Goal: Information Seeking & Learning: Learn about a topic

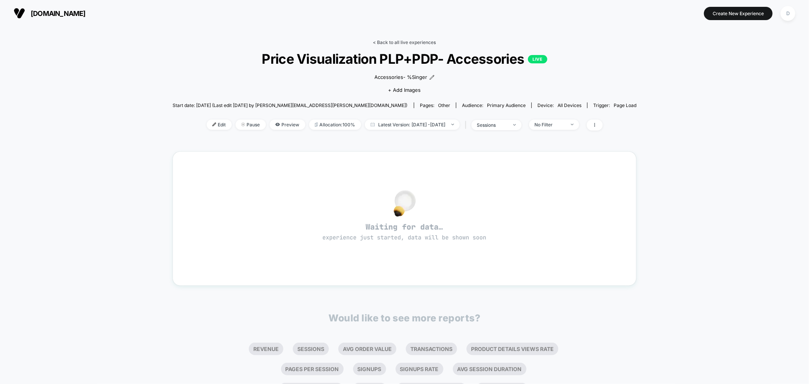
click at [385, 42] on link "< Back to all live experiences" at bounding box center [404, 42] width 63 height 6
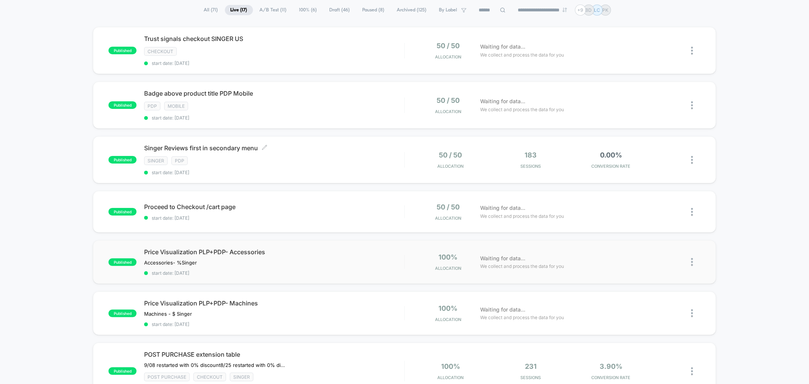
scroll to position [28, 0]
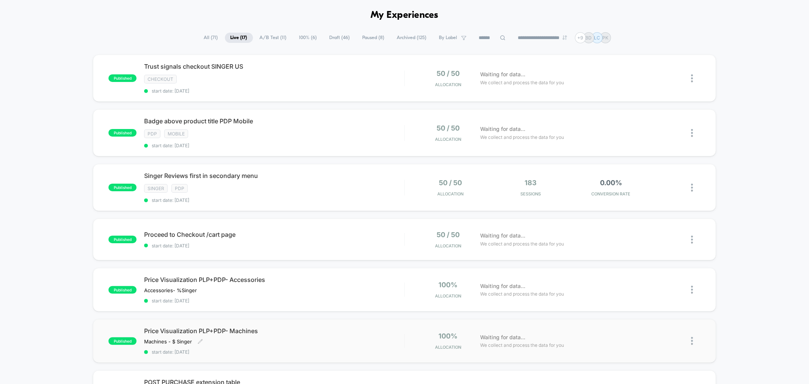
click at [357, 339] on div "Price Visualization PLP+PDP- Machines Machines - $ Singer﻿ Click to edit experi…" at bounding box center [274, 341] width 260 height 28
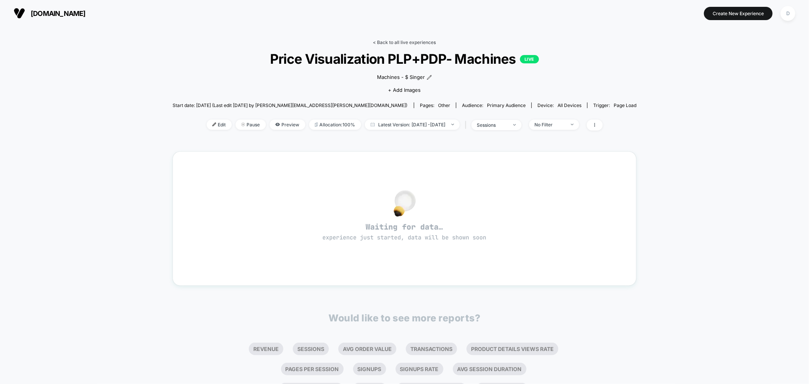
click at [405, 42] on link "< Back to all live experiences" at bounding box center [404, 42] width 63 height 6
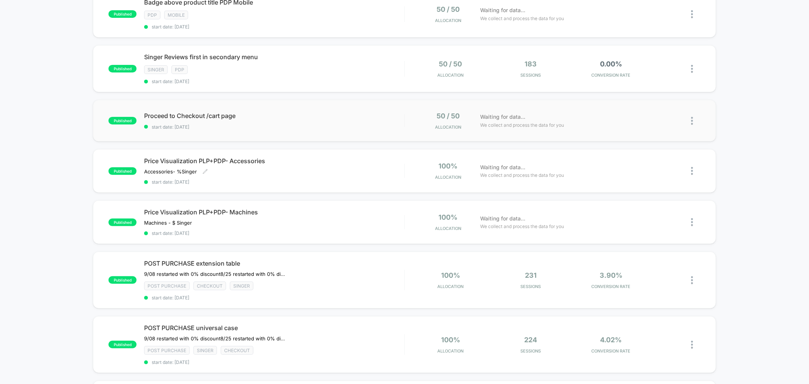
scroll to position [146, 0]
click at [319, 347] on div "Post Purchase Singer checkout" at bounding box center [274, 351] width 260 height 9
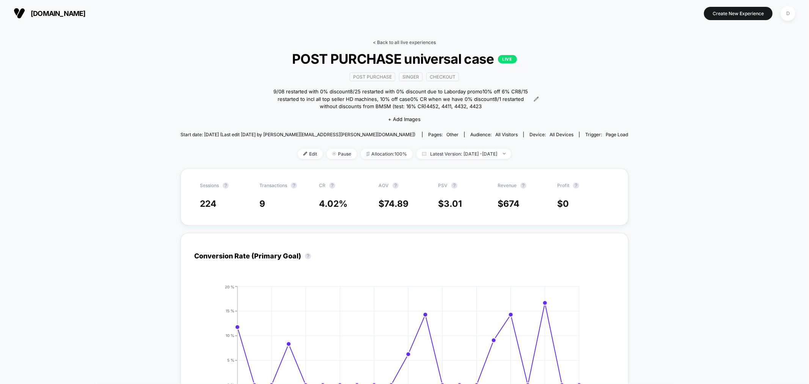
click at [398, 42] on link "< Back to all live experiences" at bounding box center [404, 42] width 63 height 6
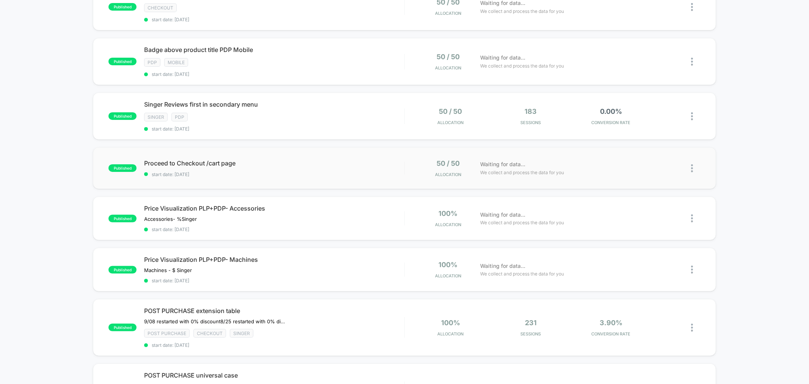
scroll to position [100, 0]
click at [359, 342] on span "start date: [DATE]" at bounding box center [274, 345] width 260 height 6
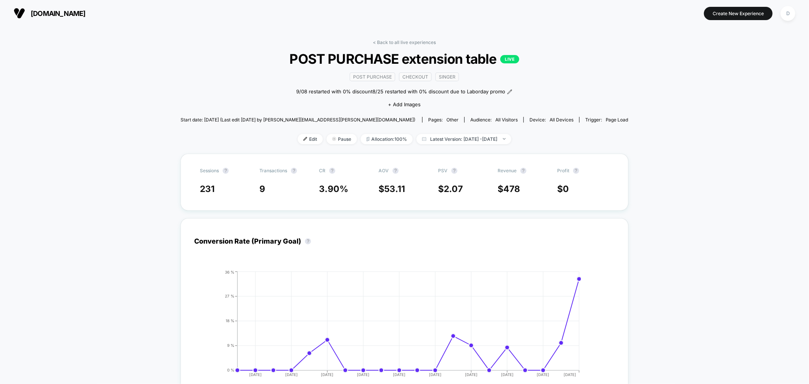
click at [382, 47] on div "< Back to all live experiences POST PURCHASE extension table LIVE Post Purchase…" at bounding box center [405, 96] width 448 height 114
click at [384, 42] on link "< Back to all live experiences" at bounding box center [404, 42] width 63 height 6
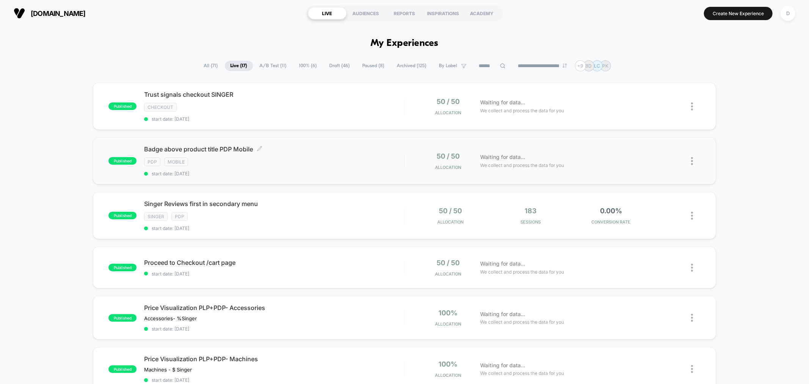
click at [320, 174] on span "start date: [DATE]" at bounding box center [274, 174] width 260 height 6
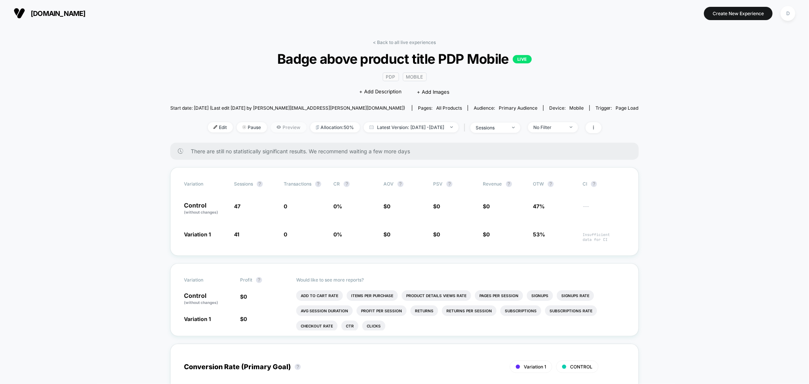
click at [277, 130] on span "Preview" at bounding box center [289, 127] width 36 height 10
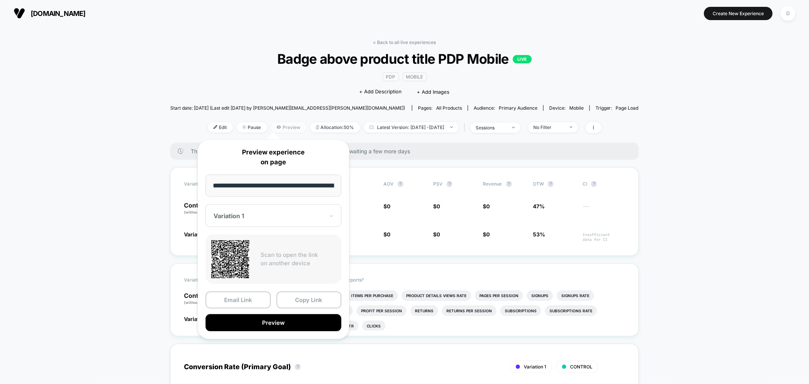
scroll to position [0, 108]
click at [317, 301] on button "Copy Link" at bounding box center [309, 300] width 65 height 17
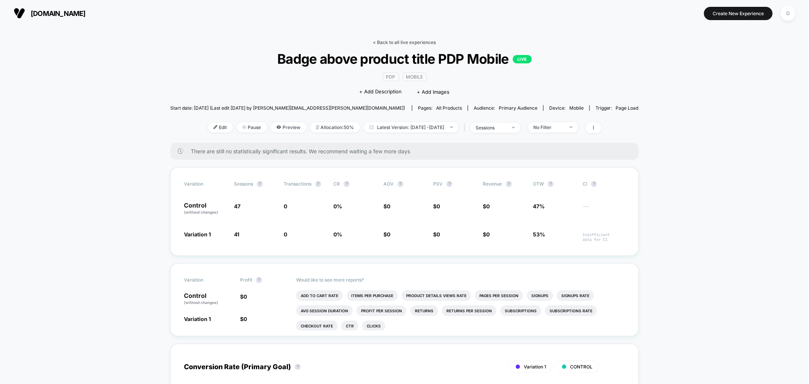
click at [391, 40] on link "< Back to all live experiences" at bounding box center [404, 42] width 63 height 6
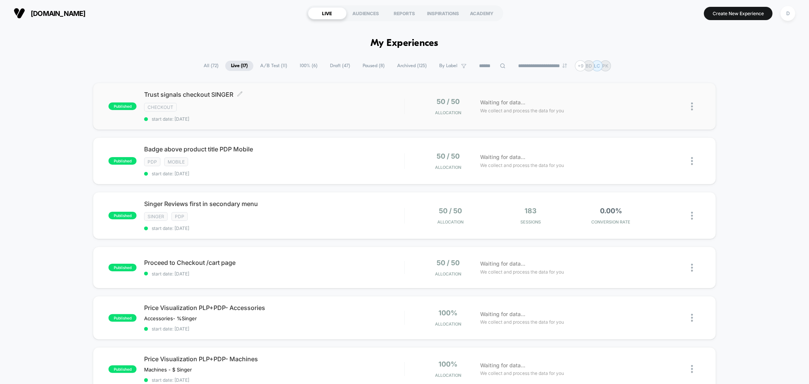
click at [275, 118] on span "start date: [DATE]" at bounding box center [274, 119] width 260 height 6
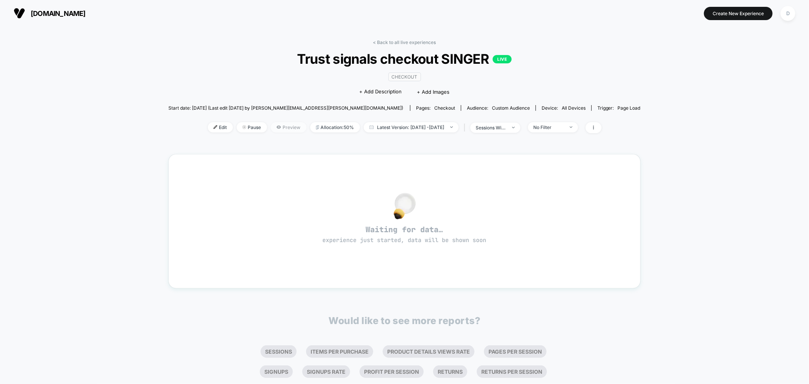
click at [272, 127] on span "Preview" at bounding box center [289, 127] width 36 height 10
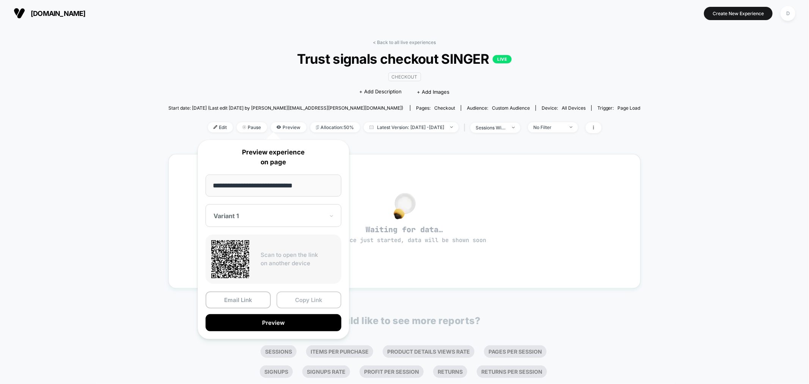
click at [317, 301] on button "Copy Link" at bounding box center [309, 299] width 65 height 17
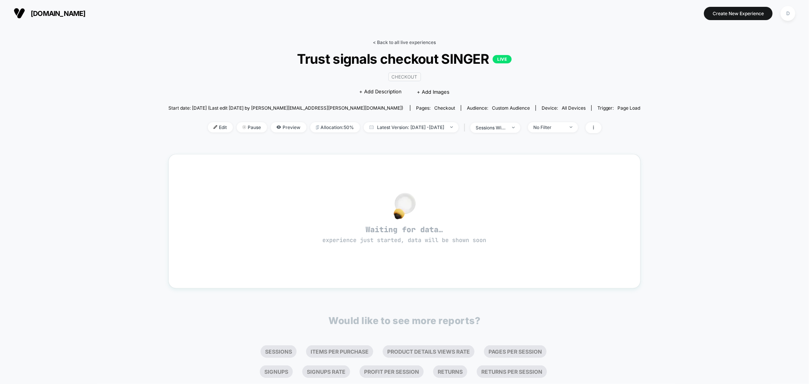
click at [402, 43] on link "< Back to all live experiences" at bounding box center [404, 42] width 63 height 6
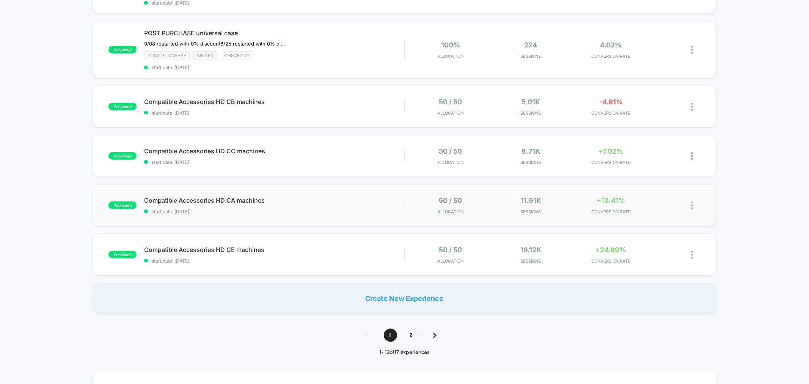
scroll to position [435, 0]
